Goal: Communication & Community: Answer question/provide support

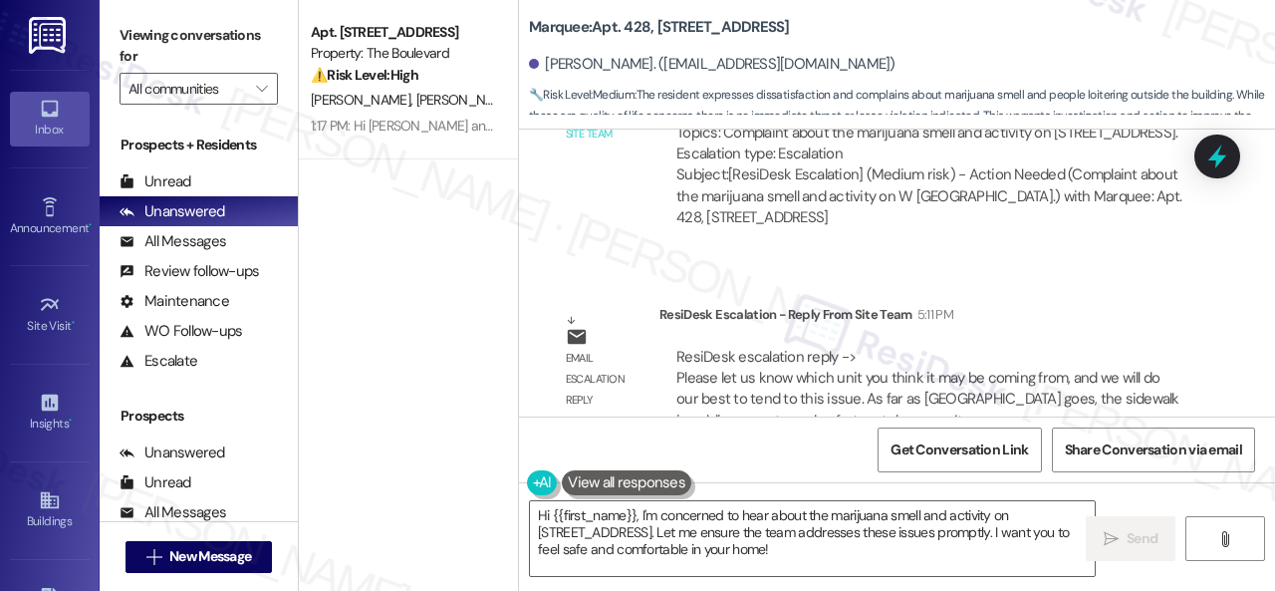
scroll to position [3710, 0]
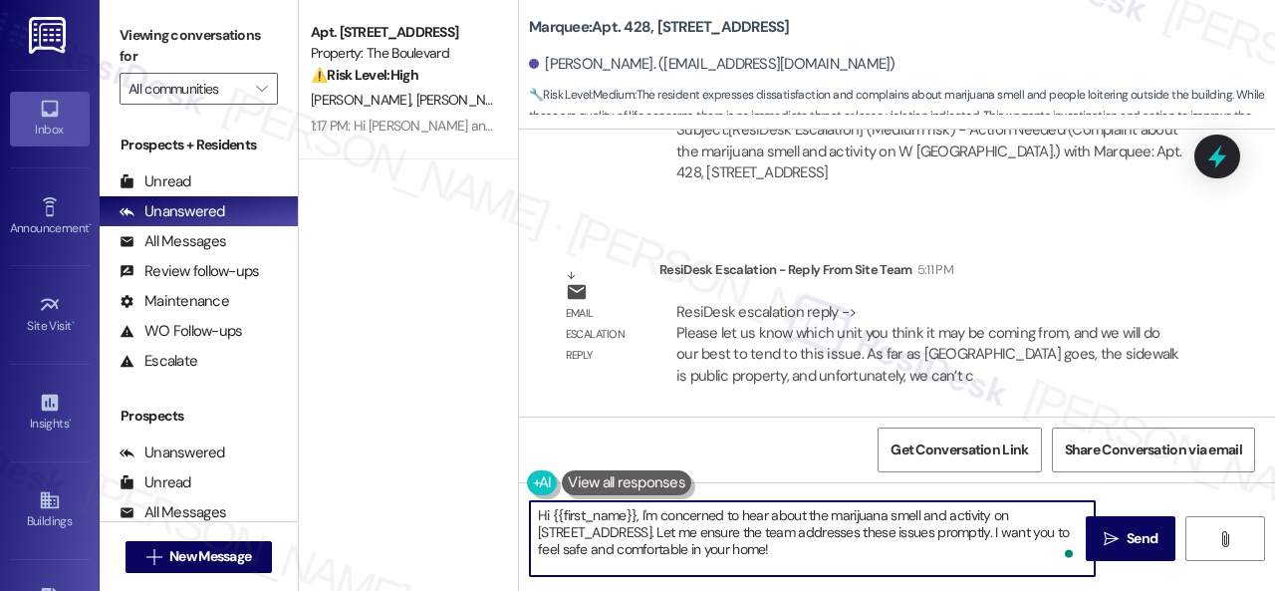
drag, startPoint x: 614, startPoint y: 517, endPoint x: 640, endPoint y: 509, distance: 27.1
click at [640, 509] on textarea "Hi {{first_name}}, I'm concerned to hear about the marijuana smell and activity…" at bounding box center [812, 538] width 565 height 75
paste textarea "The site team wants to know which unit you think it may be coming from, and the…"
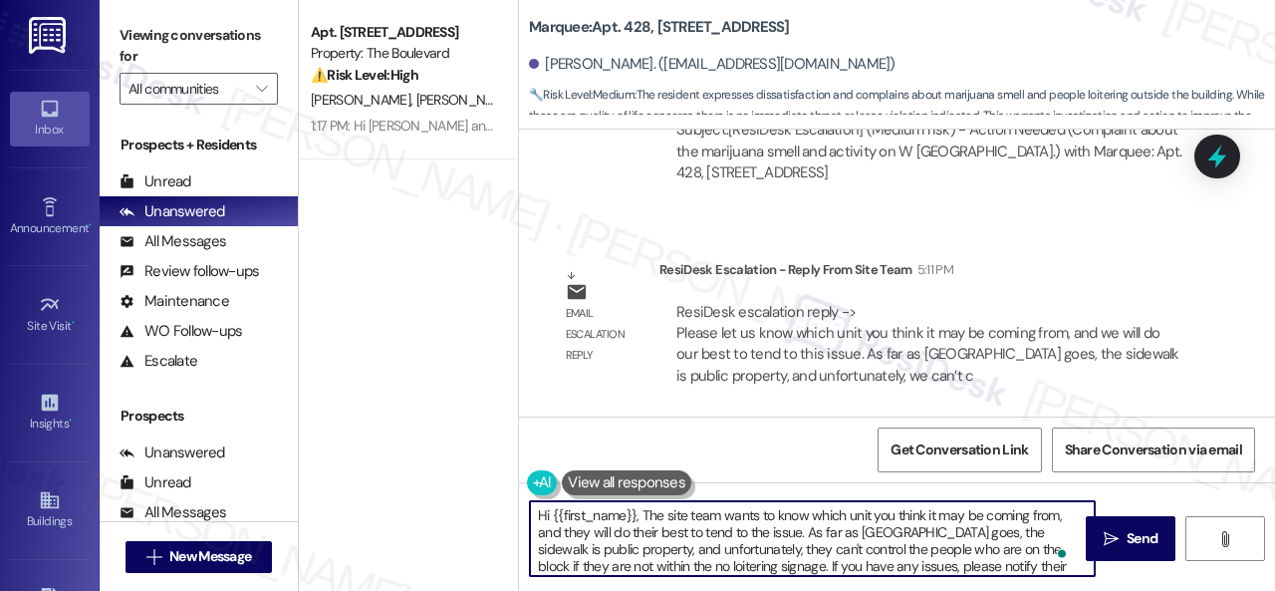
scroll to position [0, 0]
click at [646, 514] on textarea "Hi {{first_name}}, The site team wants to know which unit you think it may be c…" at bounding box center [812, 538] width 565 height 75
type textarea "Hi {{first_name}}, the site team wants to know which unit you think it may be c…"
click at [1138, 537] on span "Send" at bounding box center [1142, 538] width 31 height 21
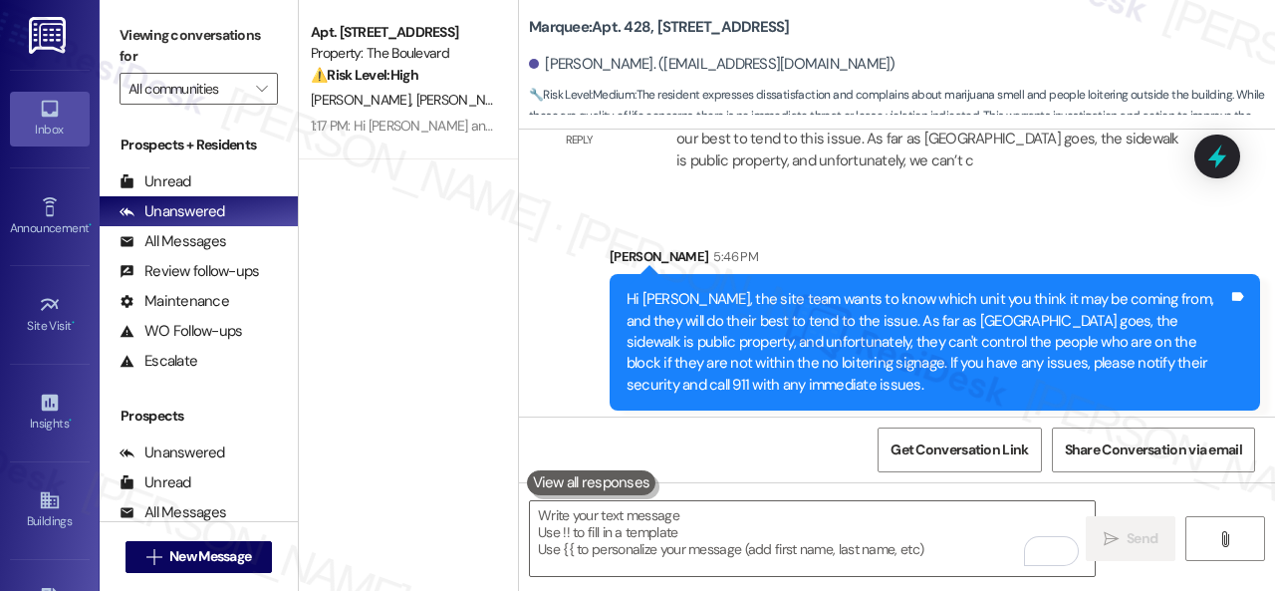
scroll to position [3934, 0]
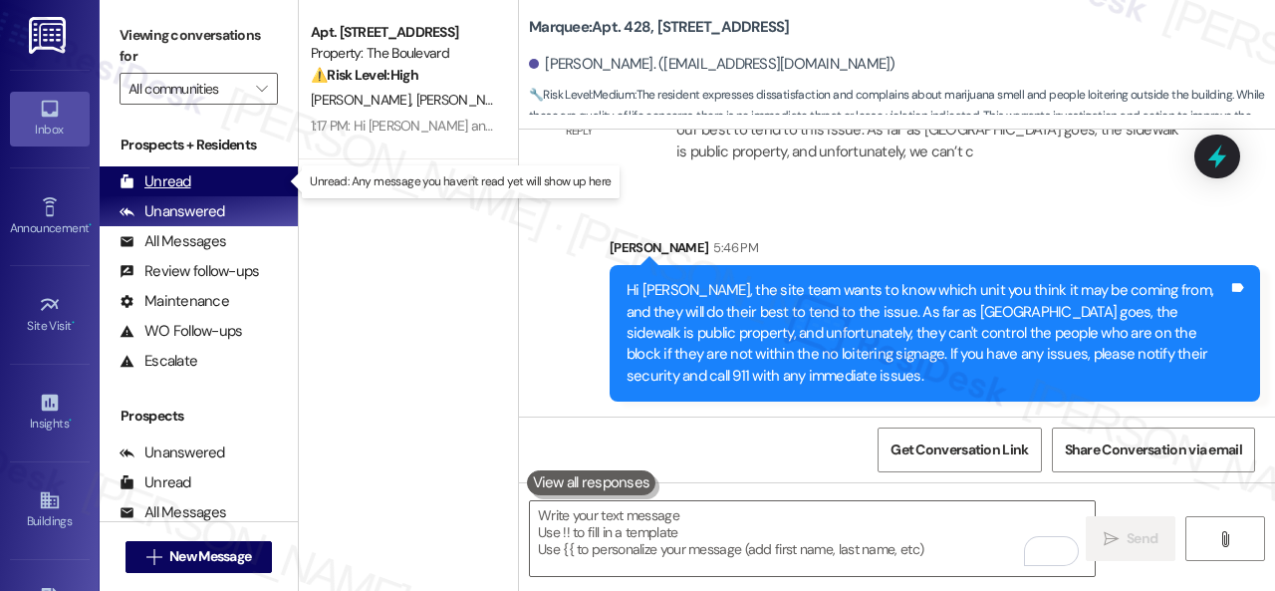
click at [159, 179] on div "Unread" at bounding box center [156, 181] width 72 height 21
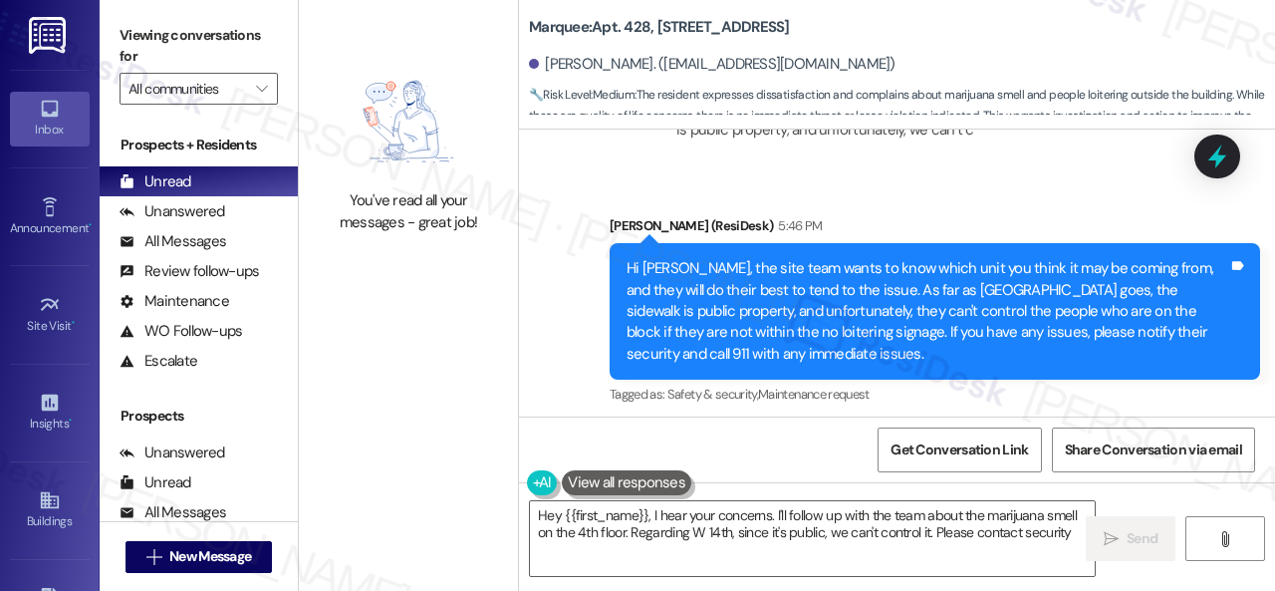
scroll to position [3964, 0]
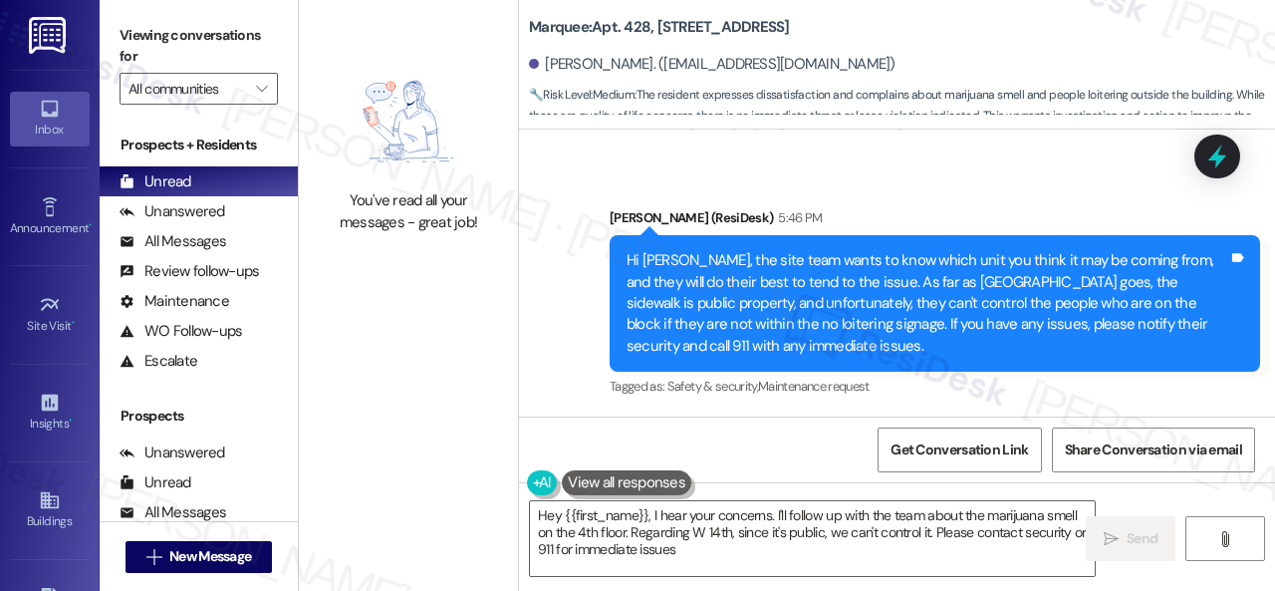
type textarea "Hey {{first_name}}, I hear your concerns. I'll follow up with the team about th…"
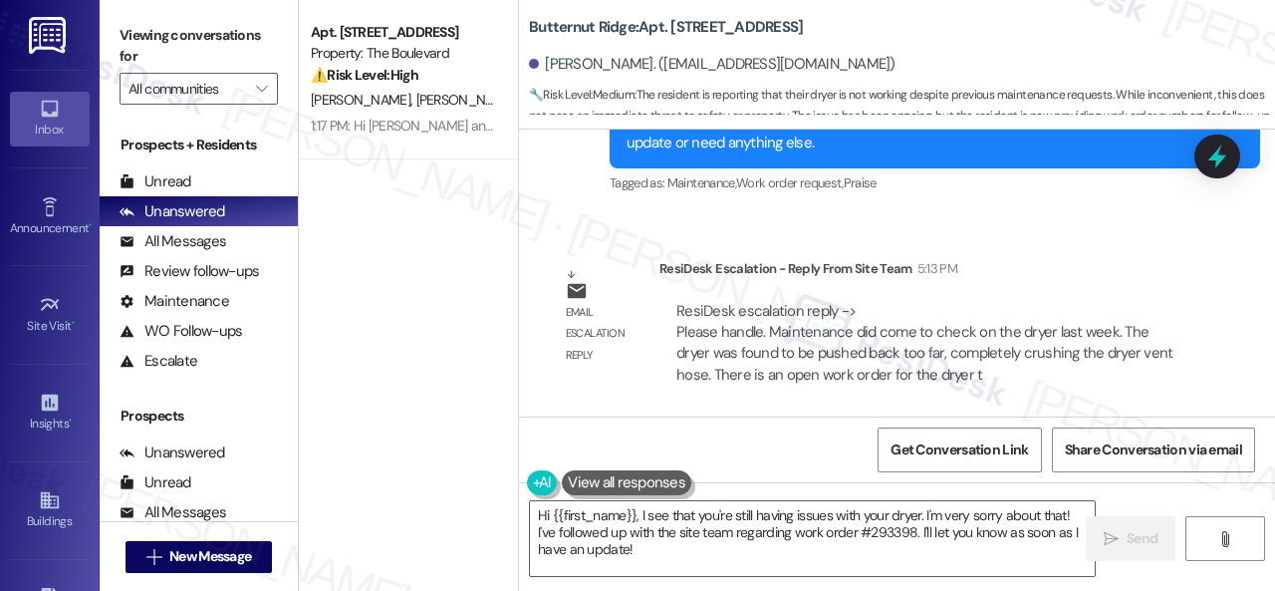
scroll to position [6, 0]
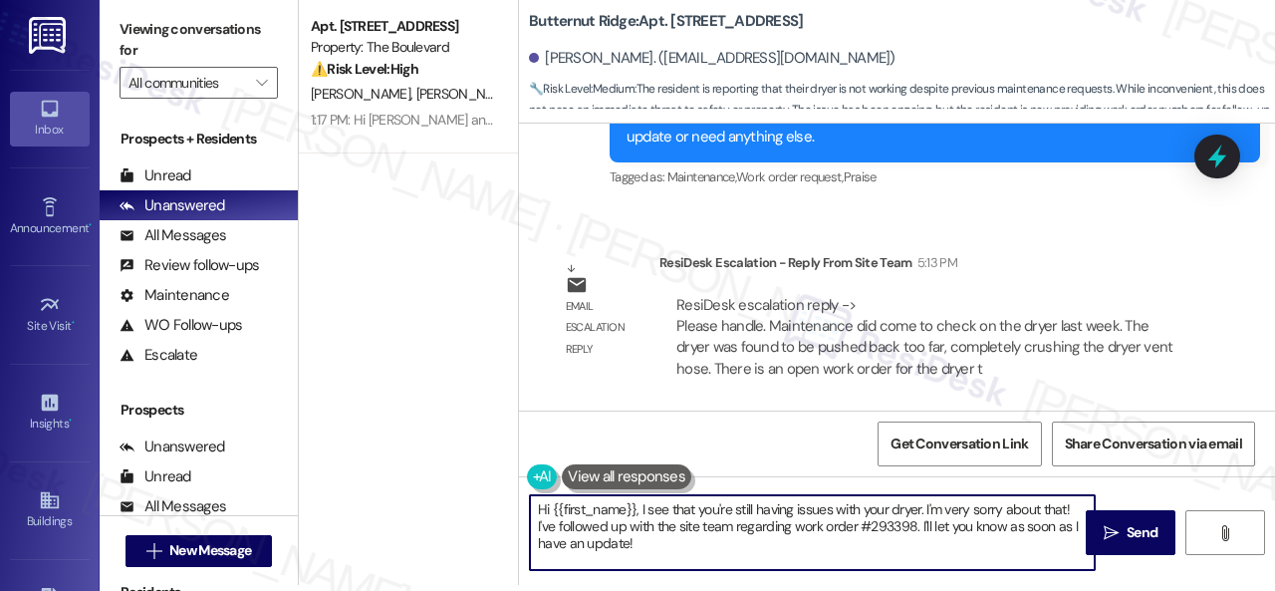
drag, startPoint x: 654, startPoint y: 556, endPoint x: 476, endPoint y: 478, distance: 193.6
click at [476, 478] on div "Apt. [STREET_ADDRESS] Property: The Boulevard ⚠️ Risk Level: High The resident …" at bounding box center [787, 289] width 976 height 591
paste textarea "ey, I have an update on your concern. The site team has stated that maintenance…"
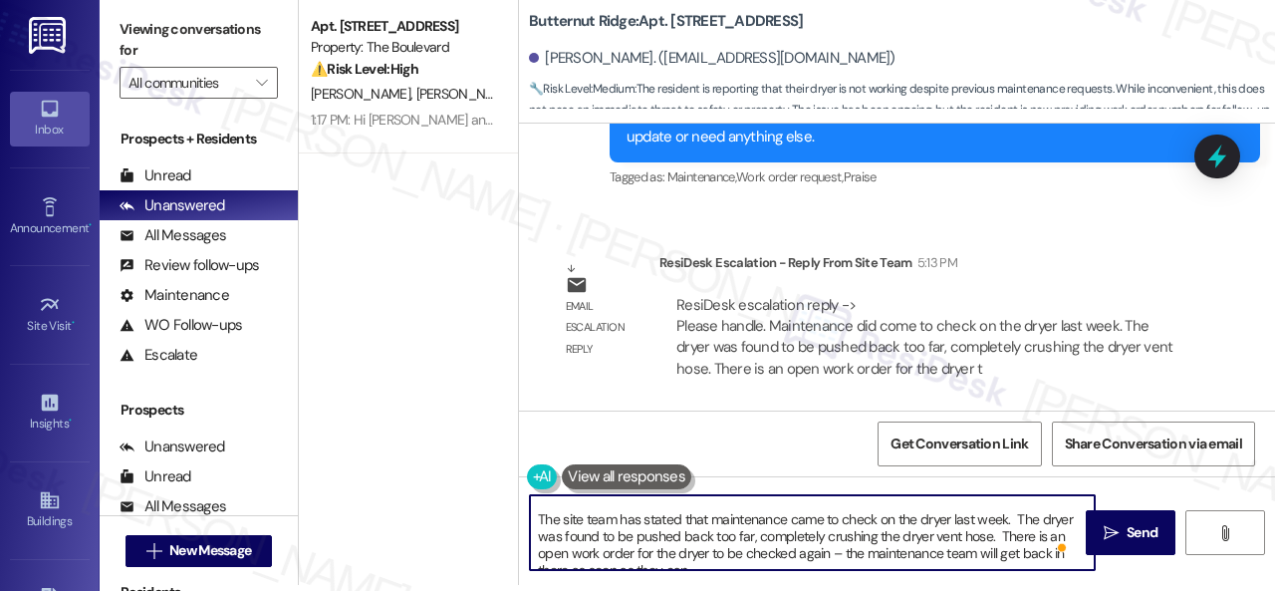
scroll to position [0, 0]
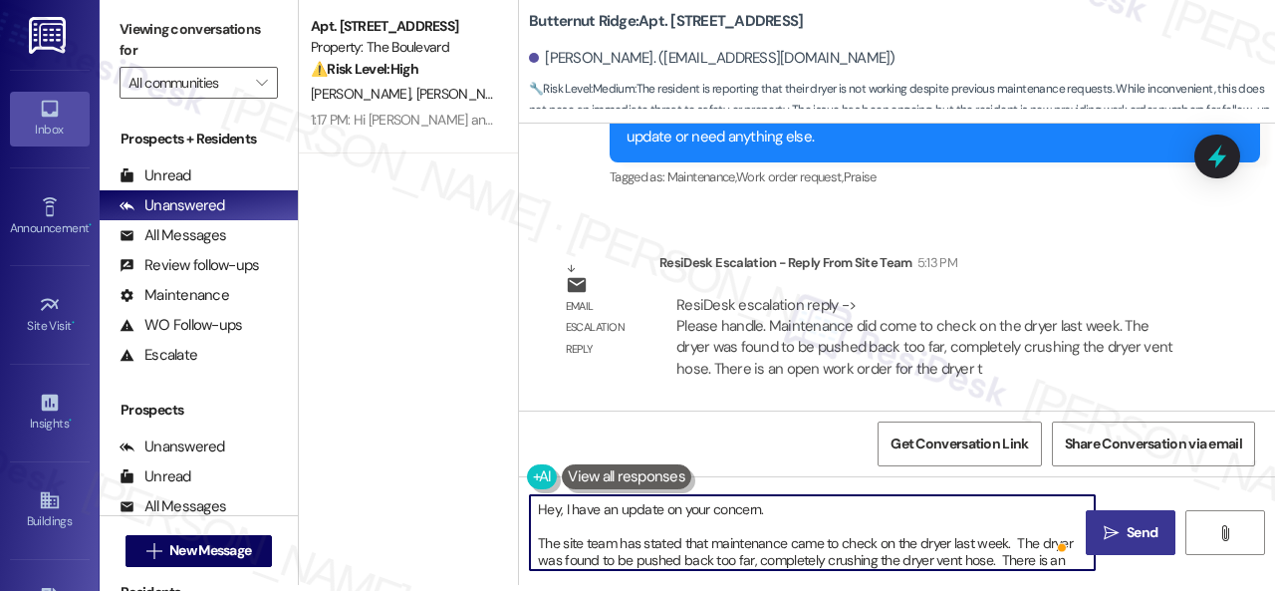
type textarea "Hey, I have an update on your concern. The site team has stated that maintenanc…"
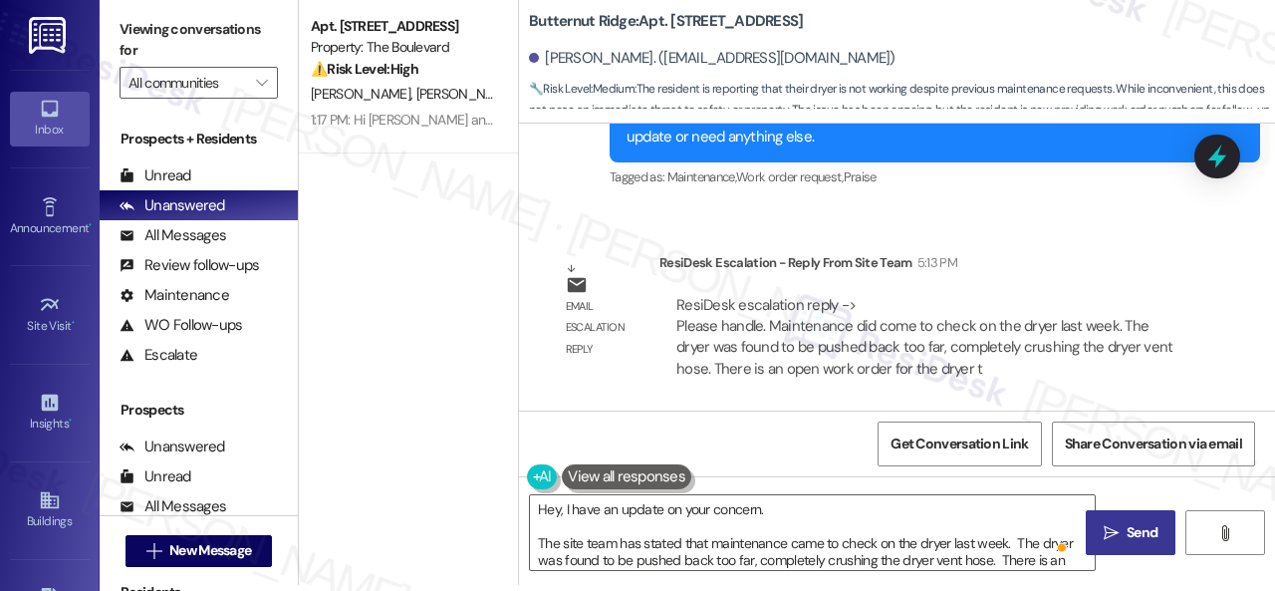
click at [1135, 527] on span "Send" at bounding box center [1142, 532] width 31 height 21
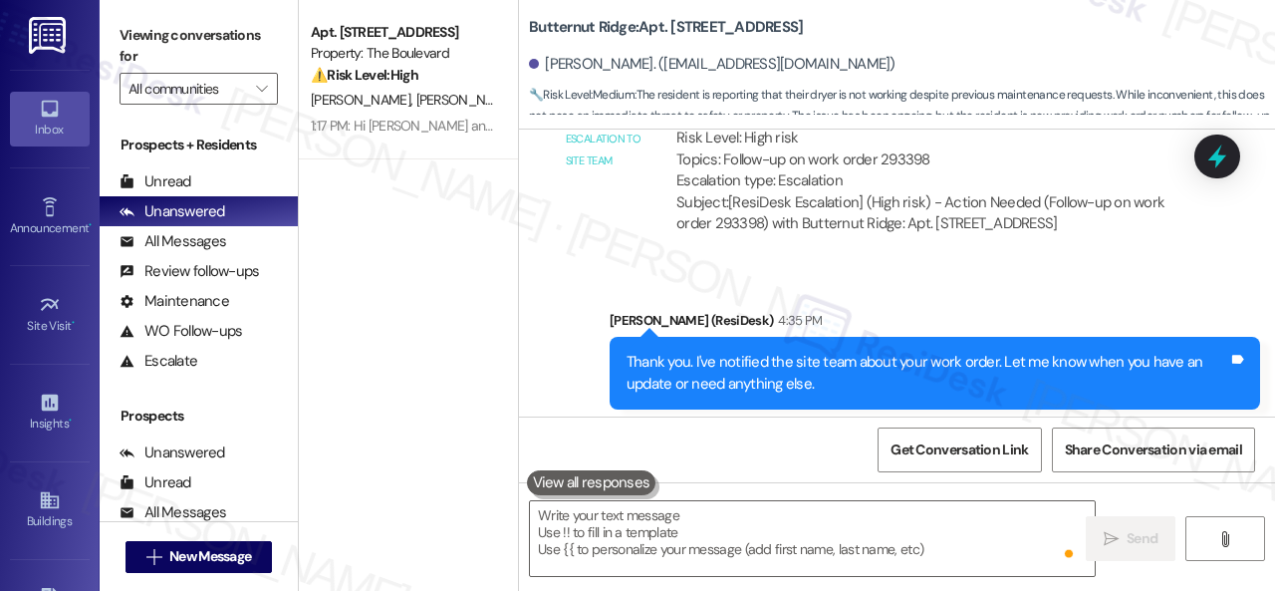
scroll to position [5447, 0]
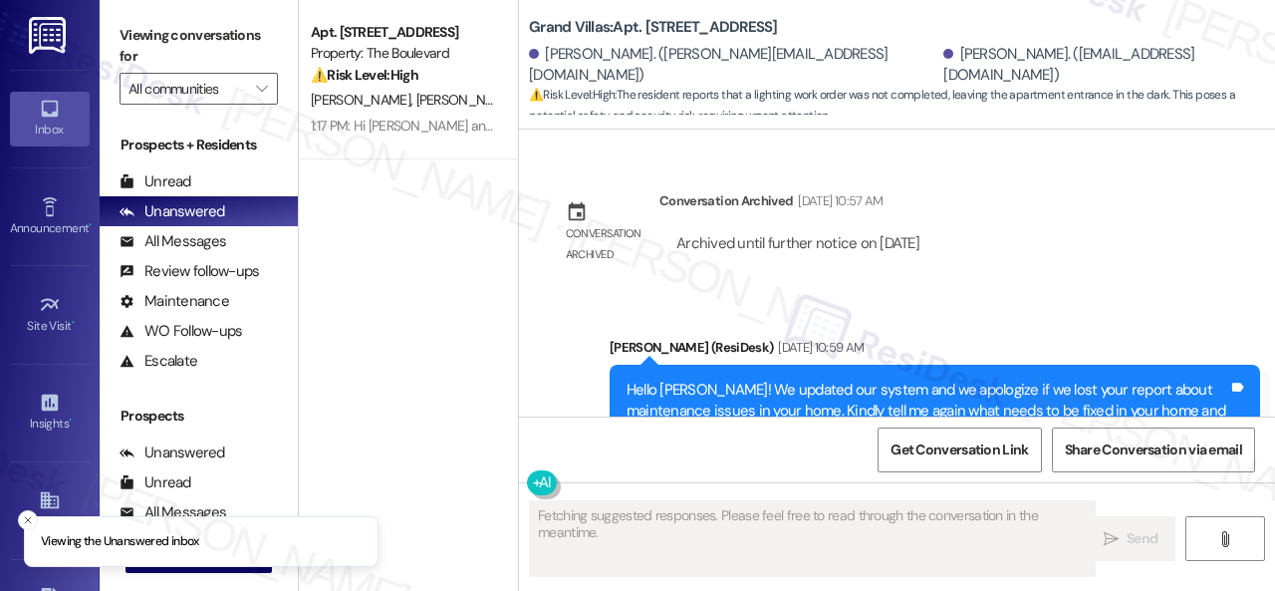
scroll to position [17818, 0]
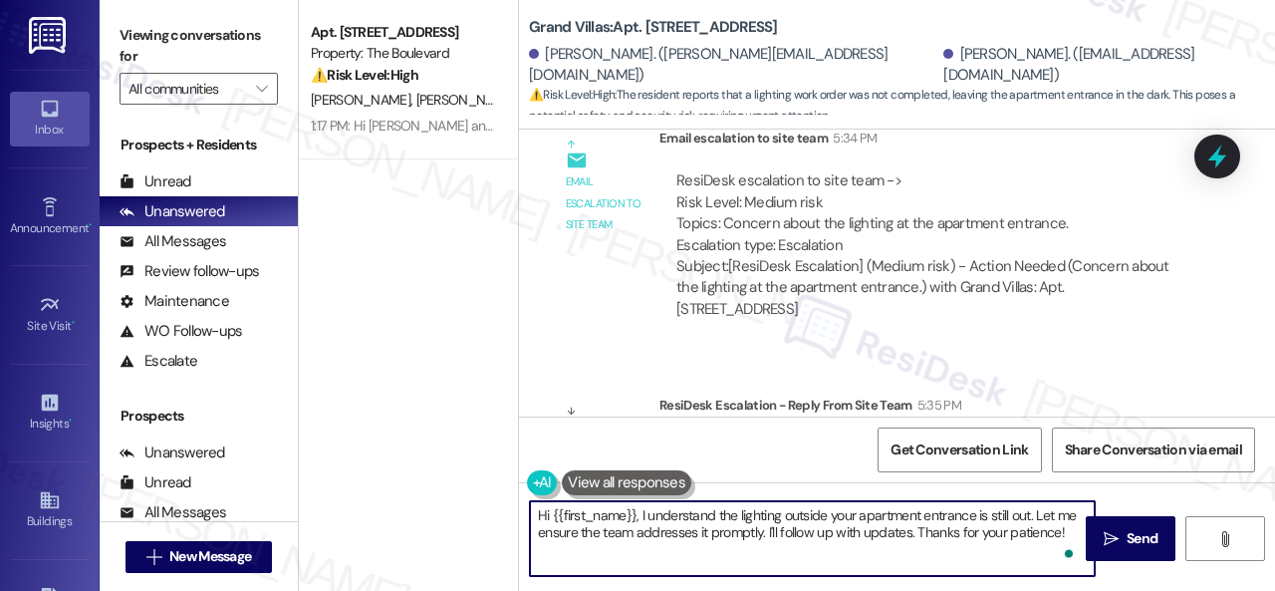
drag, startPoint x: 1063, startPoint y: 535, endPoint x: 367, endPoint y: 492, distance: 697.7
click at [367, 492] on div "Apt. [STREET_ADDRESS] Property: The Boulevard ⚠️ Risk Level: High The resident …" at bounding box center [787, 295] width 976 height 591
paste textarea "ey, I have an update on your concern. The site team has stated that the contrac…"
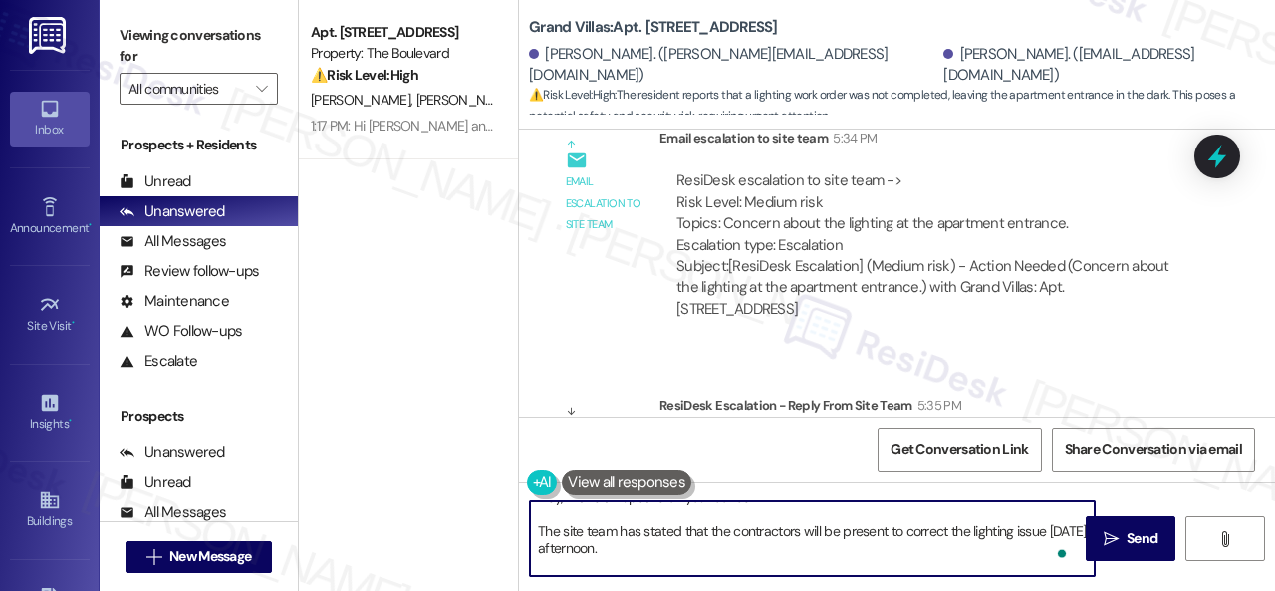
scroll to position [0, 0]
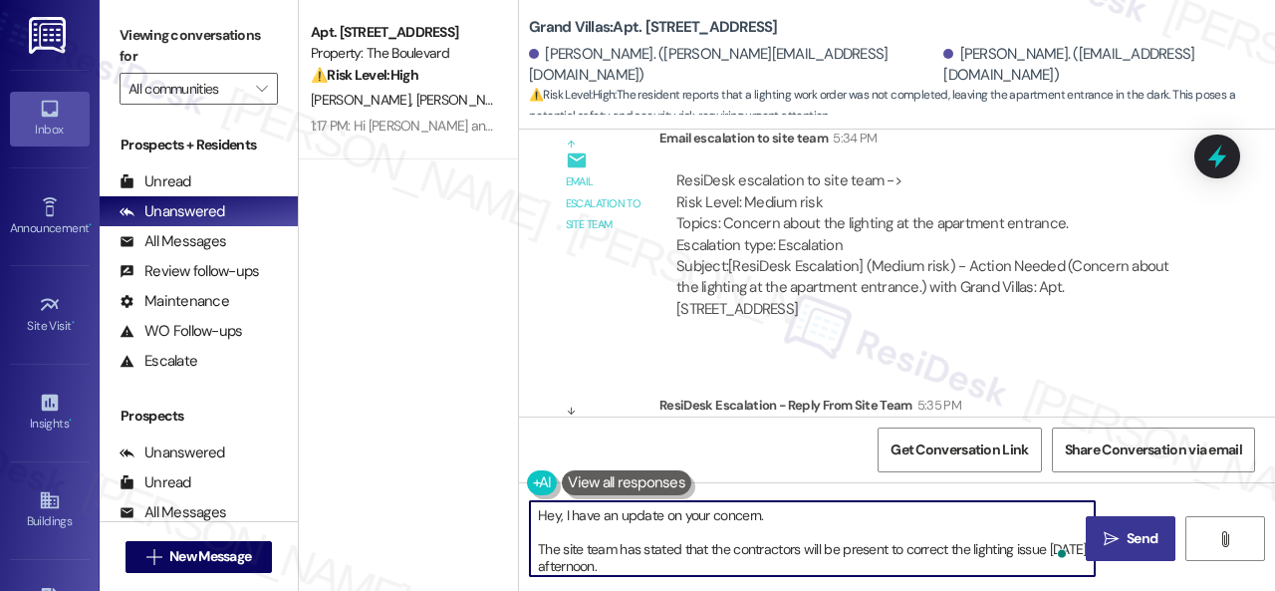
type textarea "Hey, I have an update on your concern. The site team has stated that the contra…"
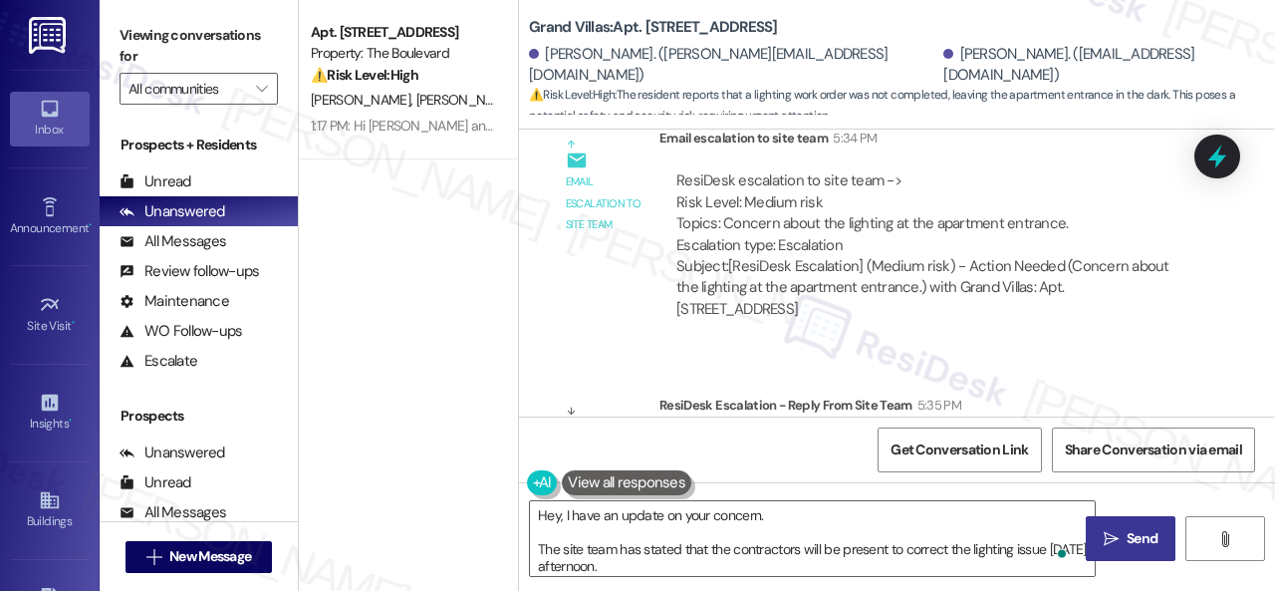
click at [1130, 540] on span "Send" at bounding box center [1142, 538] width 31 height 21
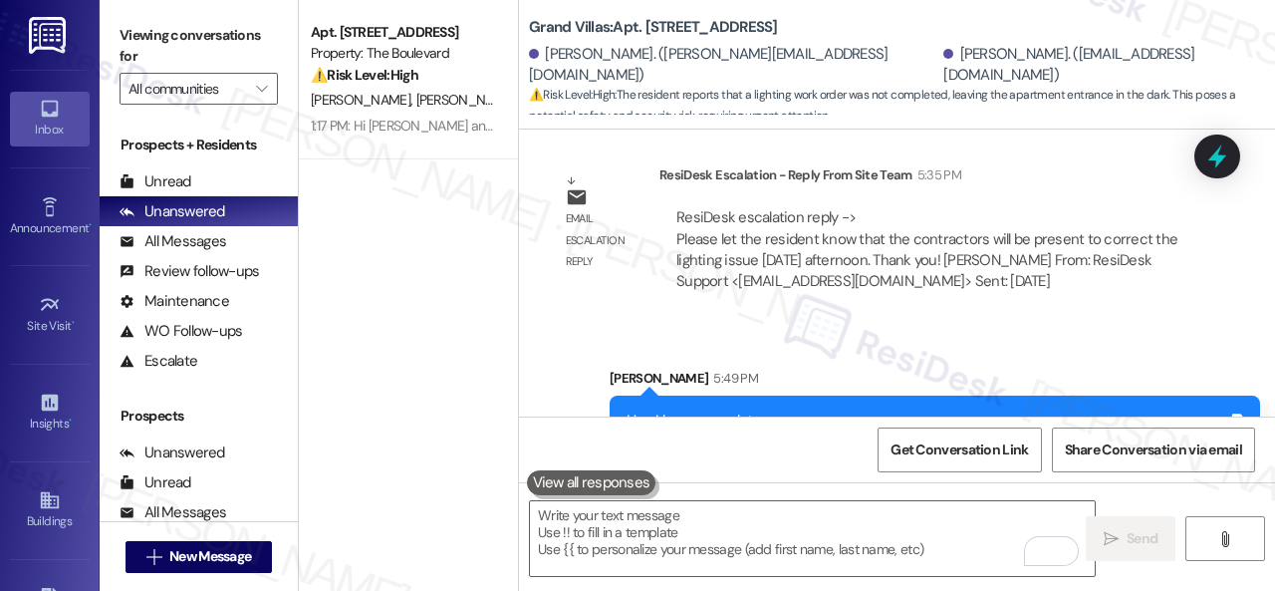
scroll to position [18063, 0]
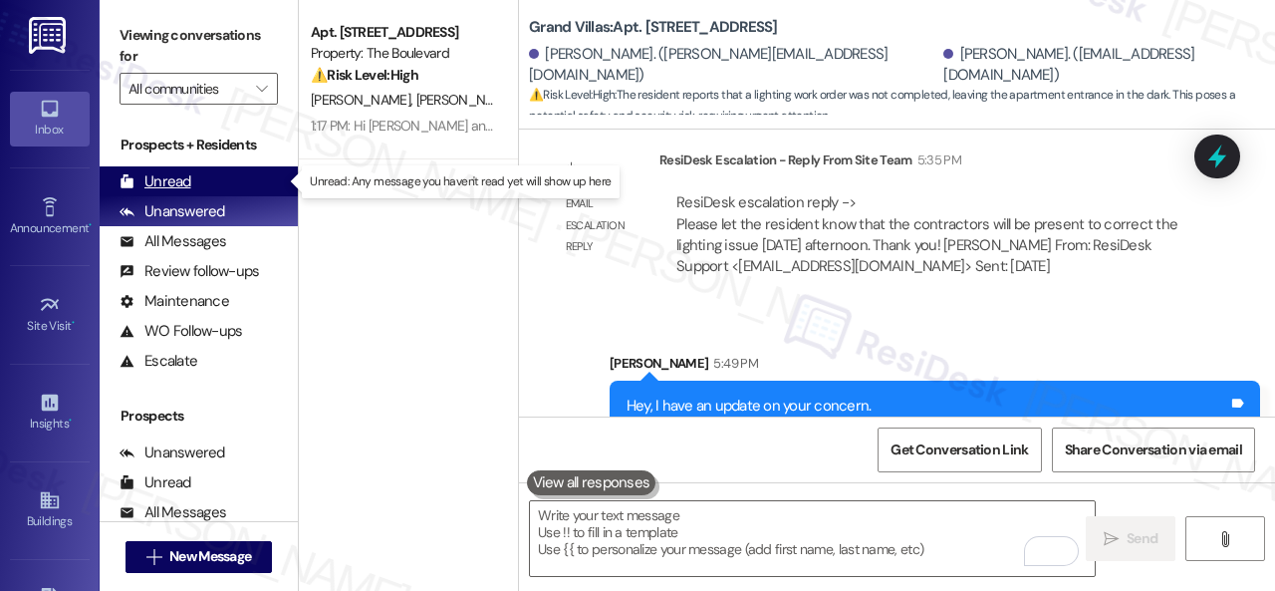
click at [175, 180] on div "Unread" at bounding box center [156, 181] width 72 height 21
